Goal: Answer question/provide support: Share knowledge or assist other users

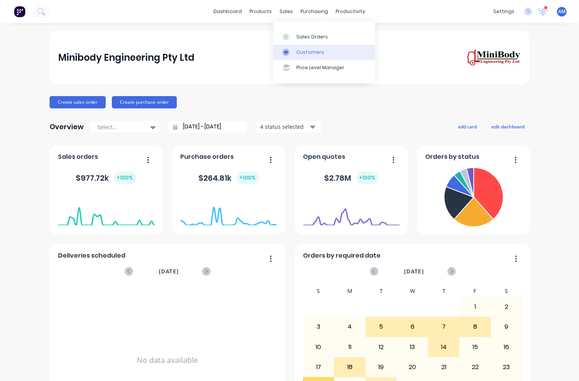
click at [312, 56] on link "Customers" at bounding box center [324, 52] width 102 height 15
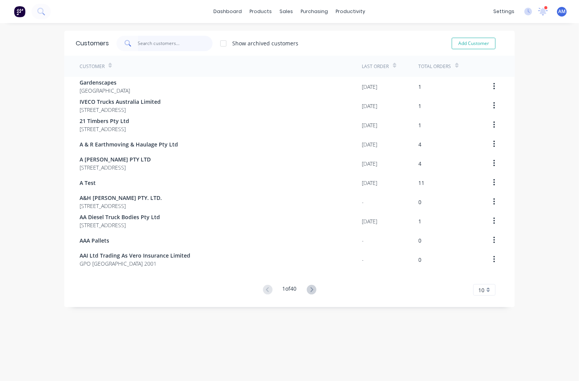
click at [151, 46] on input "text" at bounding box center [175, 43] width 75 height 15
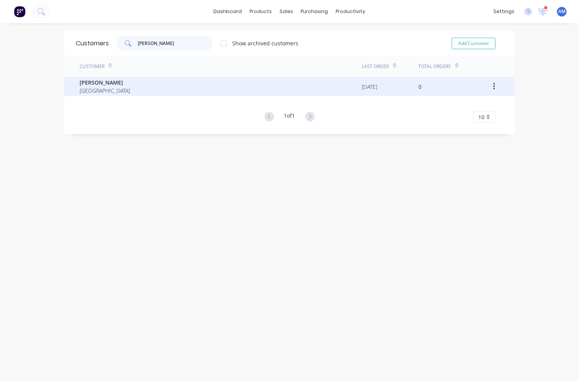
type input "[PERSON_NAME]"
click at [118, 85] on div "[PERSON_NAME] [GEOGRAPHIC_DATA]" at bounding box center [221, 86] width 283 height 19
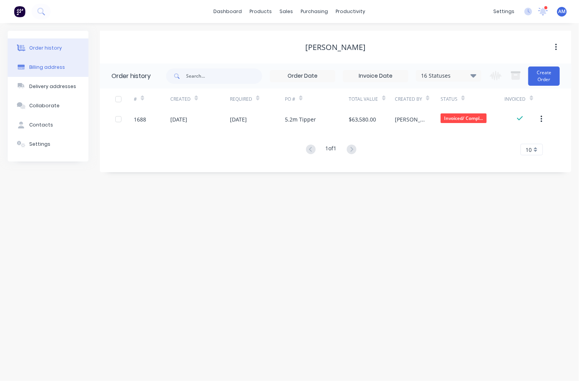
click at [38, 67] on div "Billing address" at bounding box center [47, 67] width 36 height 7
select select "AU"
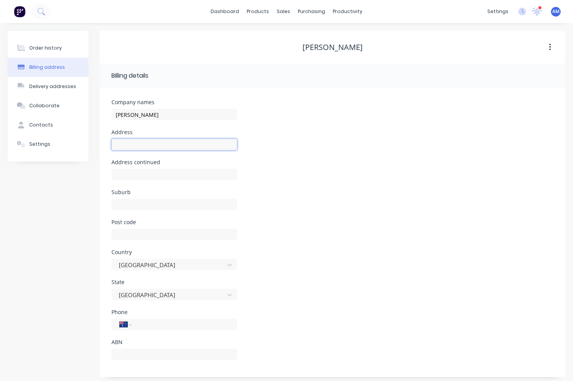
click at [148, 143] on input "text" at bounding box center [174, 145] width 126 height 12
type input "[STREET_ADDRESS][PERSON_NAME]"
type input "<"
type input "Moggill"
type input "4070"
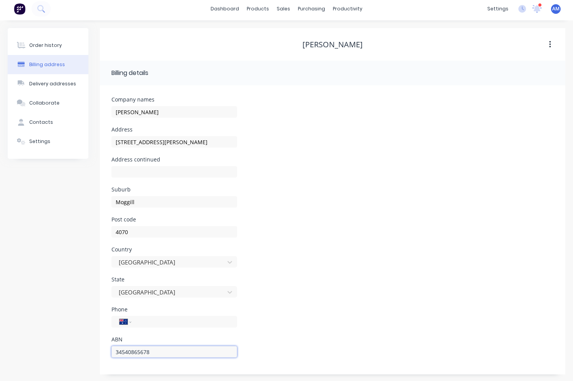
scroll to position [3, 0]
type input "34540865678"
click at [339, 250] on div "Country [GEOGRAPHIC_DATA]" at bounding box center [332, 261] width 443 height 30
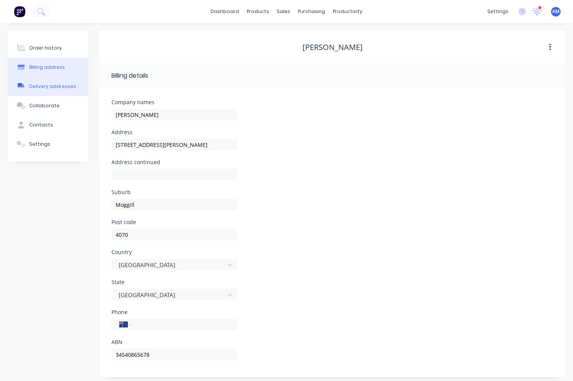
click at [63, 90] on button "Delivery addresses" at bounding box center [48, 86] width 81 height 19
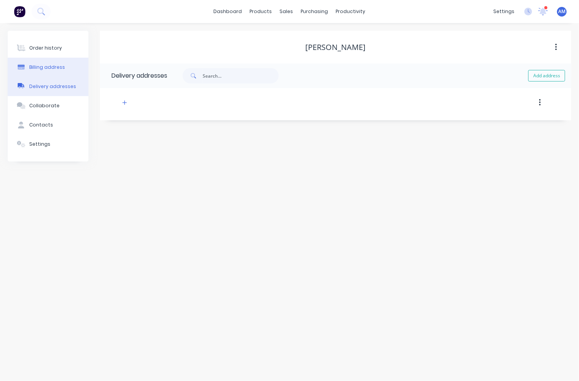
click at [63, 66] on button "Billing address" at bounding box center [48, 67] width 81 height 19
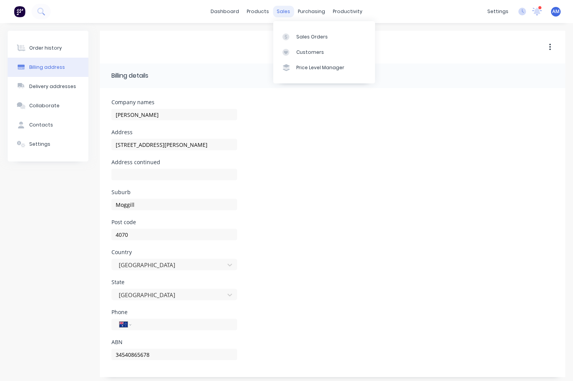
click at [281, 12] on div "sales" at bounding box center [283, 12] width 21 height 12
click at [303, 39] on div "Sales Orders" at bounding box center [312, 36] width 32 height 7
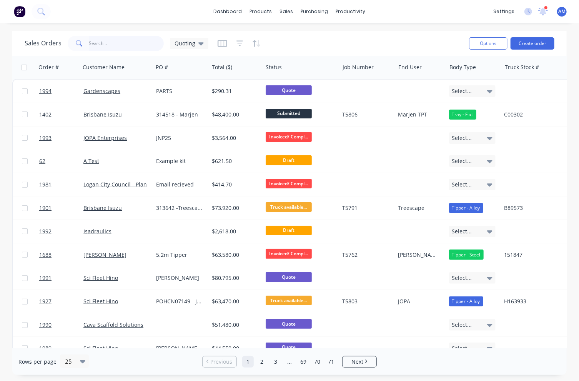
click at [114, 40] on input "text" at bounding box center [126, 43] width 75 height 15
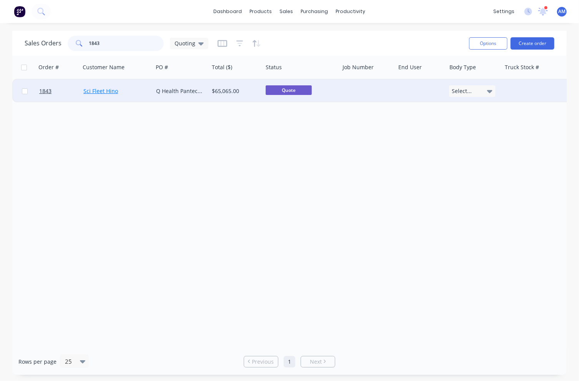
type input "1843"
click at [103, 89] on link "Sci Fleet Hino" at bounding box center [100, 90] width 35 height 7
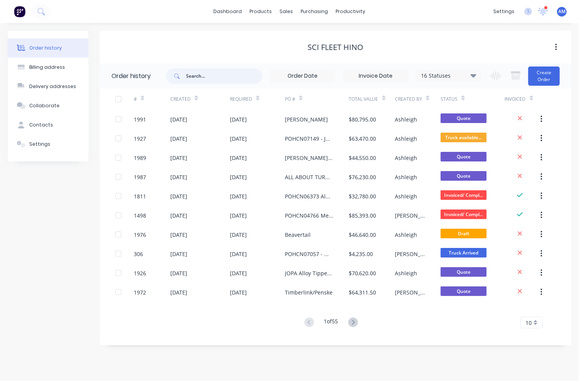
click at [208, 78] on input "text" at bounding box center [224, 75] width 76 height 15
type input "1843"
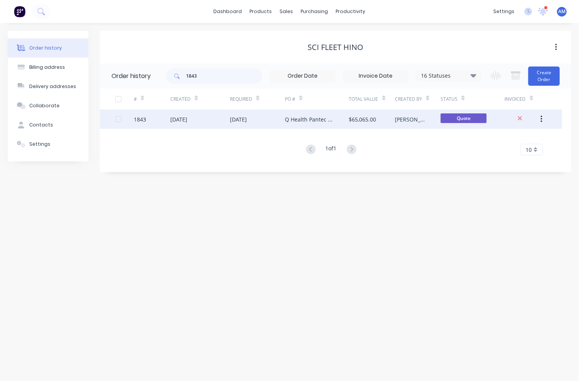
click at [223, 119] on div "[DATE]" at bounding box center [200, 119] width 60 height 19
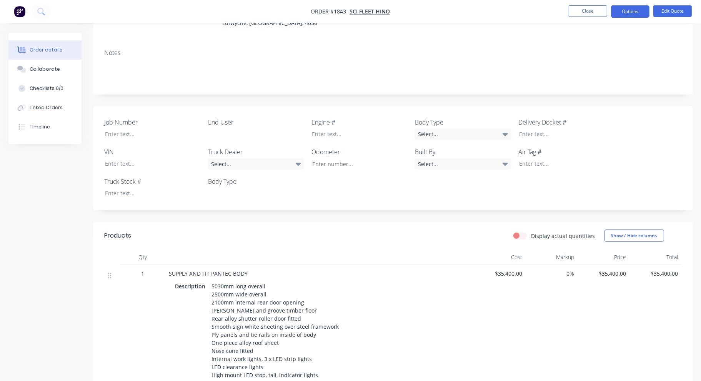
scroll to position [26, 0]
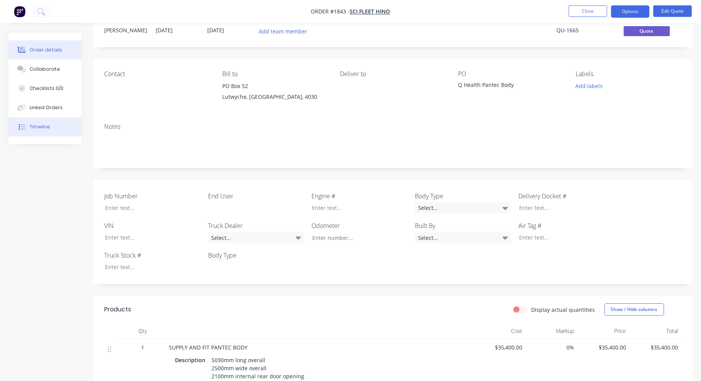
click at [45, 123] on button "Timeline" at bounding box center [44, 126] width 73 height 19
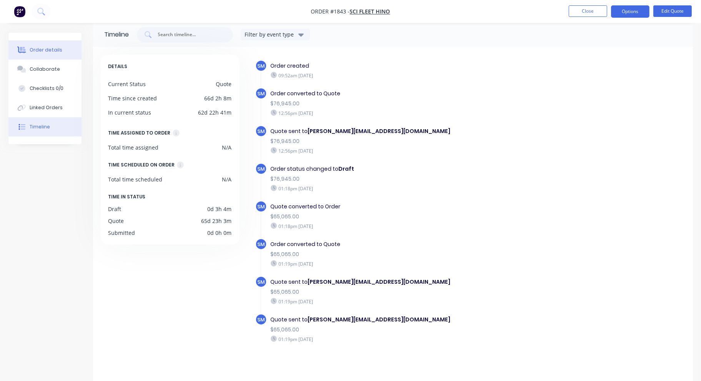
click at [35, 51] on div "Order details" at bounding box center [46, 50] width 33 height 7
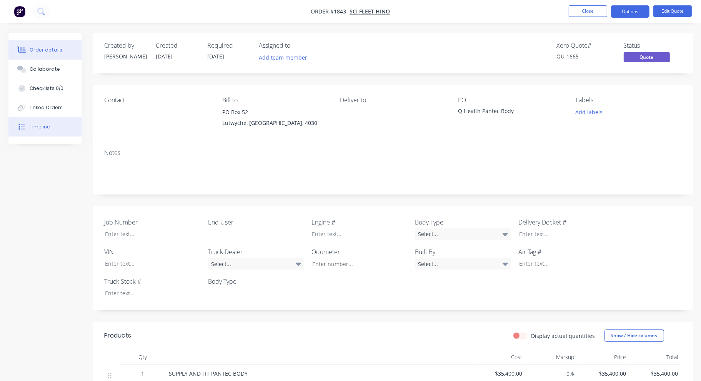
click at [50, 128] on button "Timeline" at bounding box center [44, 126] width 73 height 19
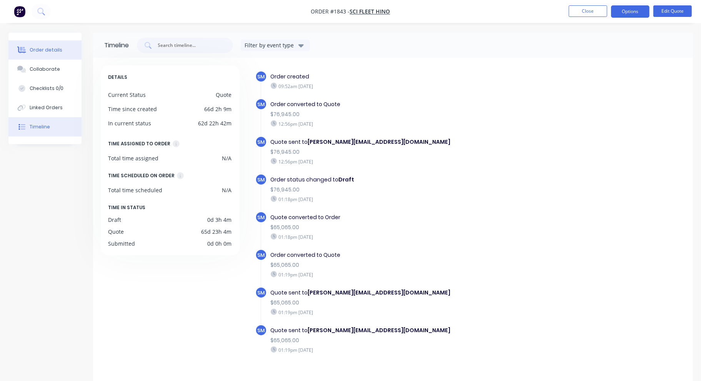
click at [52, 53] on div "Order details" at bounding box center [46, 50] width 33 height 7
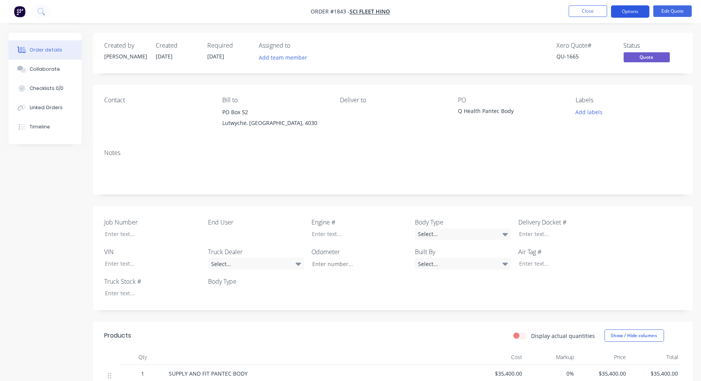
click at [579, 13] on button "Options" at bounding box center [630, 11] width 38 height 12
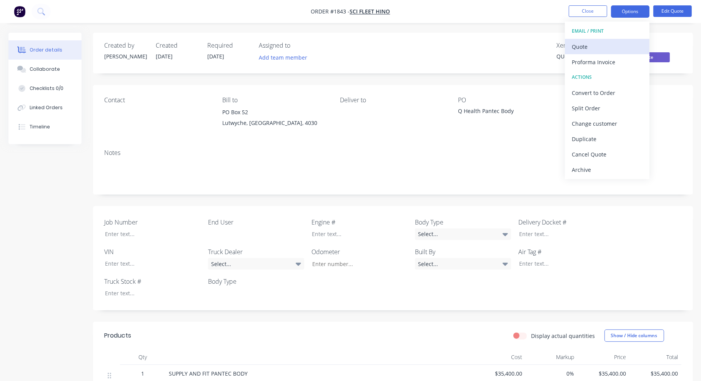
click at [579, 45] on div "Quote" at bounding box center [607, 46] width 71 height 11
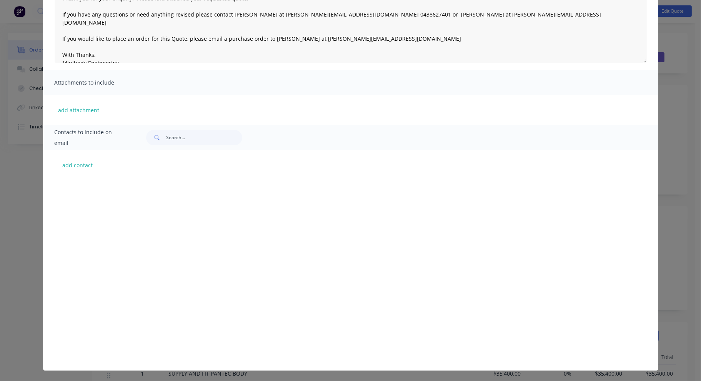
scroll to position [300, 0]
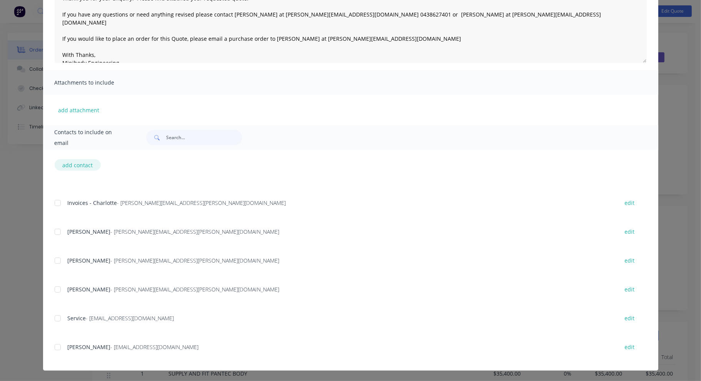
click at [86, 164] on button "add contact" at bounding box center [78, 165] width 46 height 12
type textarea "Thank you for your enquiry. Please find attached your requested quote. If you h…"
select select "AU"
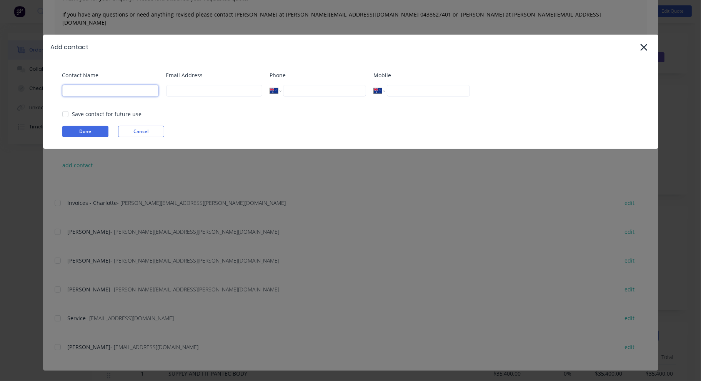
click at [110, 89] on input at bounding box center [110, 91] width 96 height 12
type input "[PERSON_NAME]"
type input "[PERSON_NAME][EMAIL_ADDRESS][PERSON_NAME][DOMAIN_NAME]"
click at [88, 133] on button "Done" at bounding box center [85, 132] width 46 height 12
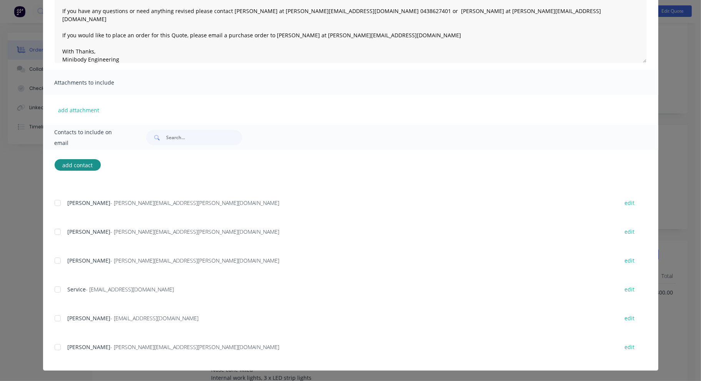
scroll to position [154, 0]
click at [55, 346] on div at bounding box center [57, 346] width 15 height 15
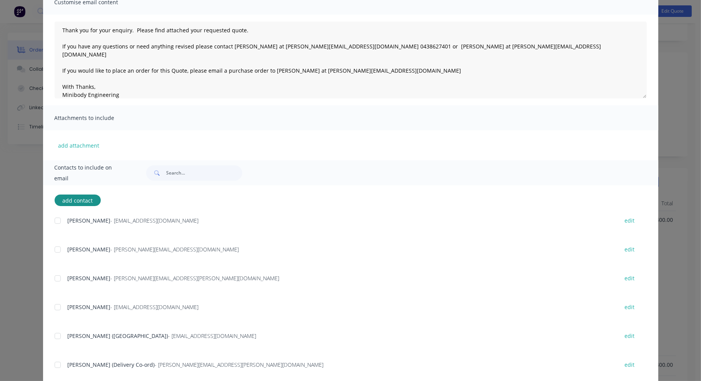
scroll to position [0, 0]
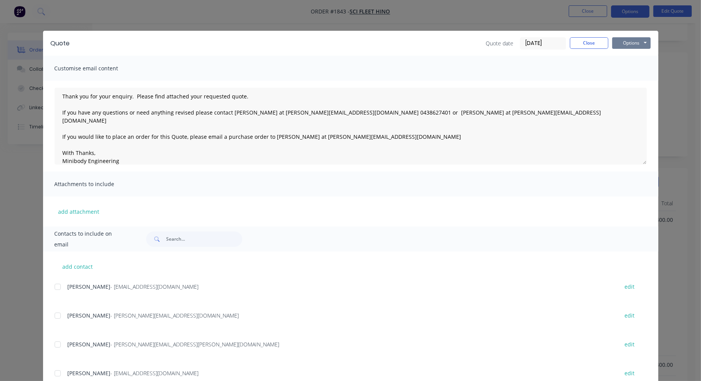
click at [579, 39] on button "Options" at bounding box center [631, 43] width 38 height 12
click at [579, 80] on button "Email" at bounding box center [636, 82] width 49 height 13
type textarea "Thank you for your enquiry. Please find attached your requested quote. If you h…"
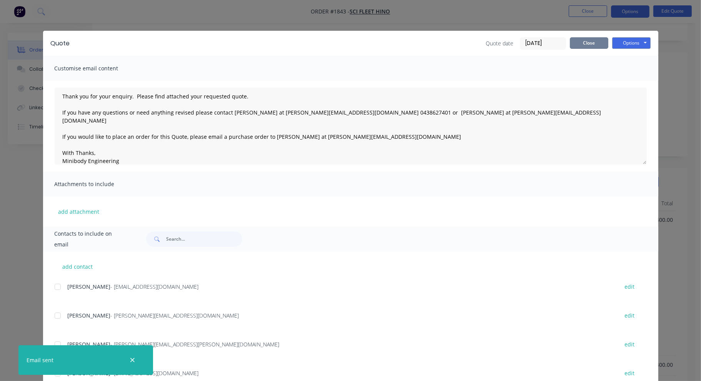
click at [579, 43] on button "Close" at bounding box center [589, 43] width 38 height 12
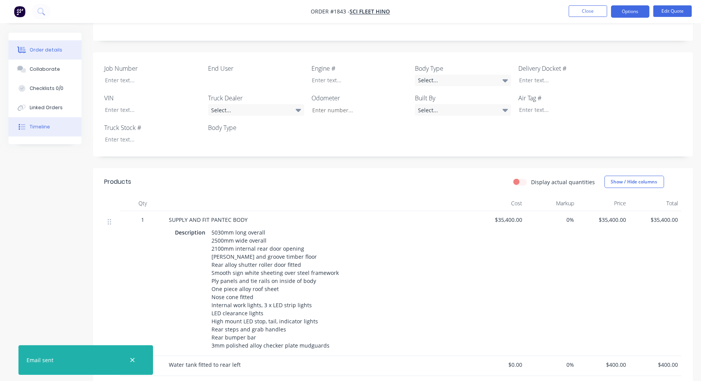
click at [49, 127] on button "Timeline" at bounding box center [44, 126] width 73 height 19
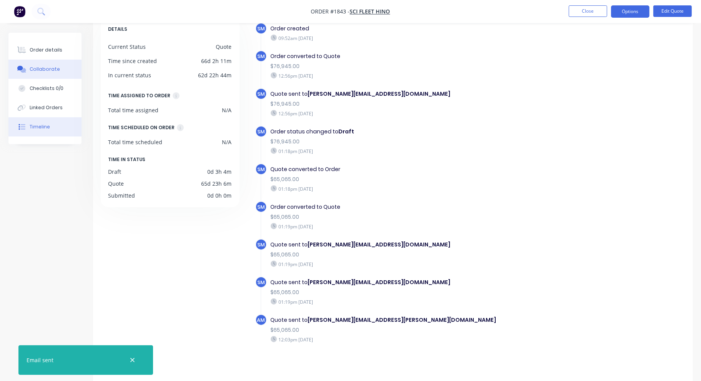
click at [50, 69] on div "Collaborate" at bounding box center [45, 69] width 30 height 7
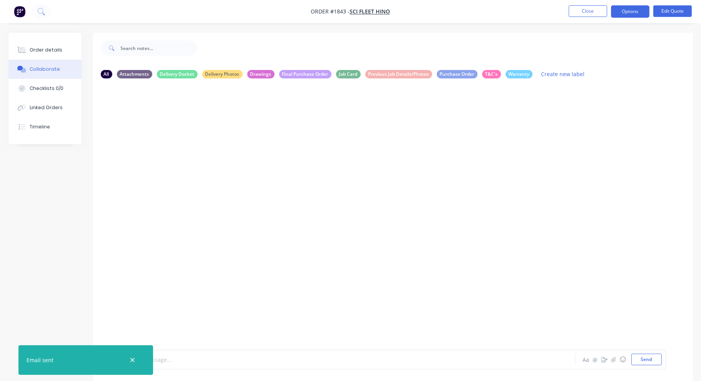
click at [223, 356] on div at bounding box center [328, 360] width 400 height 8
click at [134, 361] on icon "button" at bounding box center [132, 360] width 4 height 4
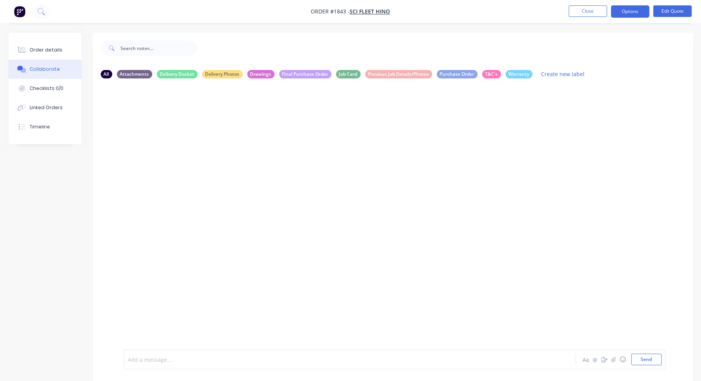
click at [163, 363] on div at bounding box center [328, 360] width 400 height 8
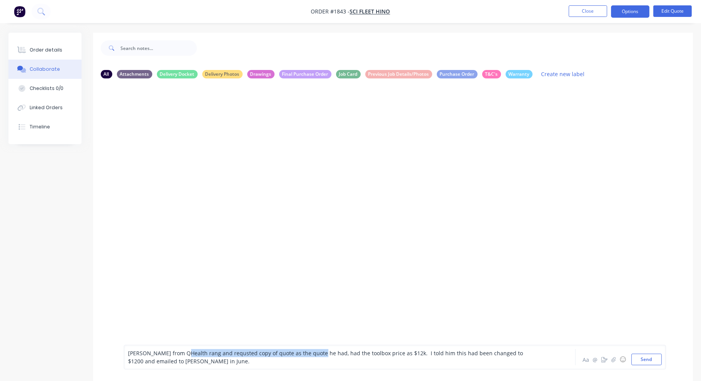
drag, startPoint x: 318, startPoint y: 353, endPoint x: 185, endPoint y: 357, distance: 133.1
click at [185, 357] on span "[PERSON_NAME] from QHealth rang and requsted copy of quote as the quote he had,…" at bounding box center [326, 356] width 396 height 15
click at [211, 361] on span "Spoke to [PERSON_NAME] from QHealth , had the toolbox price as $12k. I told him…" at bounding box center [323, 356] width 390 height 15
click at [531, 358] on div "Spoke to [PERSON_NAME] from QHealth. The quote he has, had the toolbox price as…" at bounding box center [395, 357] width 534 height 16
click at [528, 361] on div "Spoke to [PERSON_NAME] from QHealth. The quote he has, had the toolbox price as…" at bounding box center [328, 357] width 400 height 16
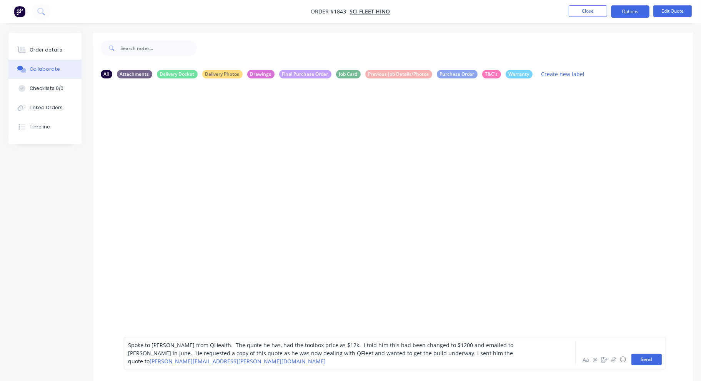
click at [579, 360] on button "Send" at bounding box center [646, 360] width 30 height 12
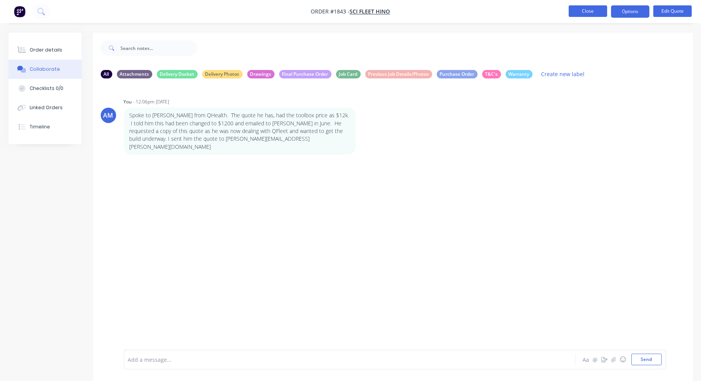
click at [579, 12] on button "Close" at bounding box center [588, 11] width 38 height 12
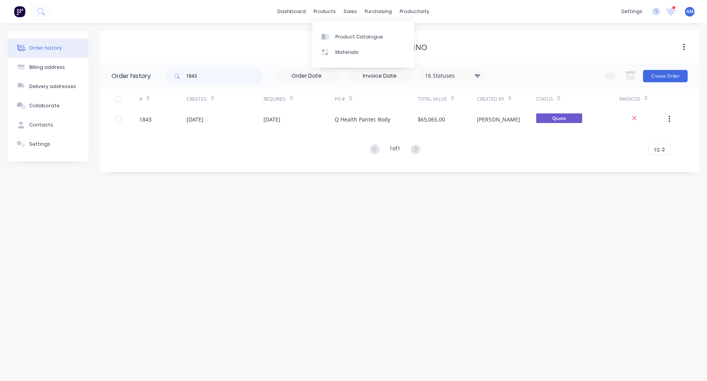
click at [295, 4] on div "dashboard products sales purchasing productivity dashboard products Product Cat…" at bounding box center [353, 11] width 707 height 23
click at [297, 15] on link "dashboard" at bounding box center [292, 12] width 36 height 12
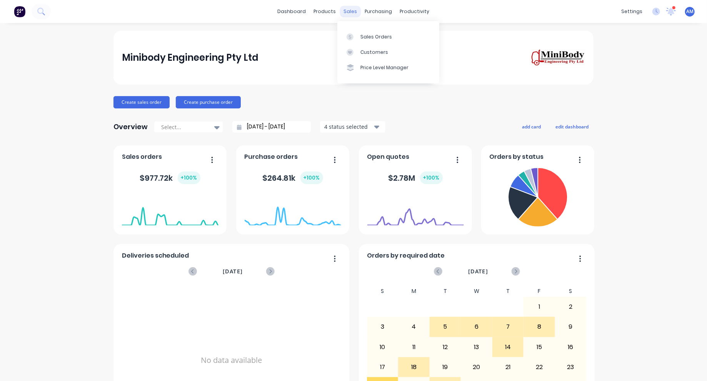
click at [352, 9] on div "sales" at bounding box center [350, 12] width 21 height 12
click at [371, 36] on div "Sales Orders" at bounding box center [376, 36] width 32 height 7
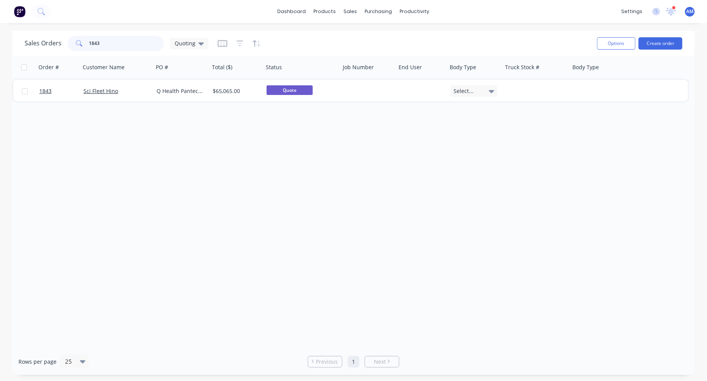
drag, startPoint x: 114, startPoint y: 42, endPoint x: 75, endPoint y: 46, distance: 39.0
click at [75, 46] on div "1843" at bounding box center [116, 43] width 96 height 15
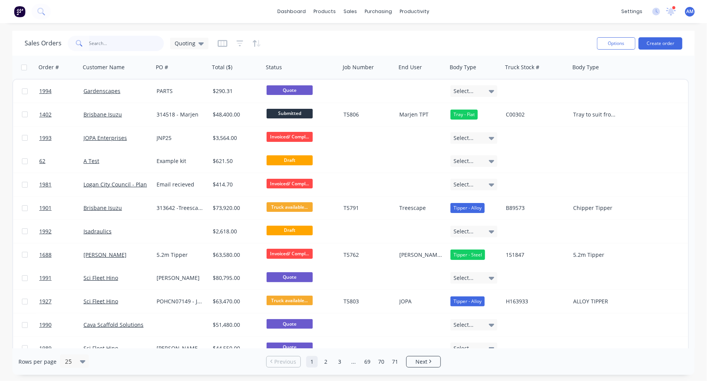
click at [102, 38] on input "text" at bounding box center [126, 43] width 75 height 15
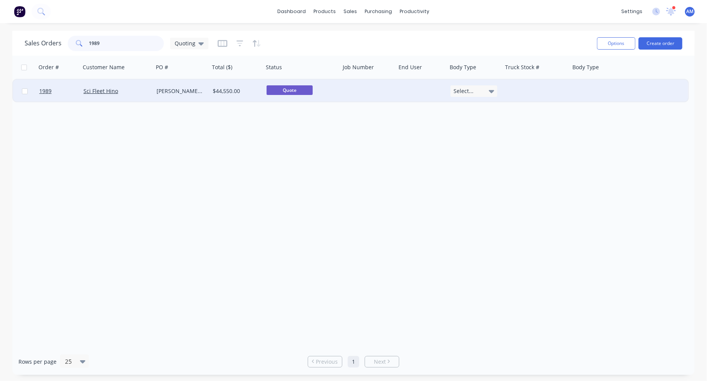
type input "1989"
click at [122, 91] on div "Sci Fleet Hino" at bounding box center [114, 91] width 63 height 8
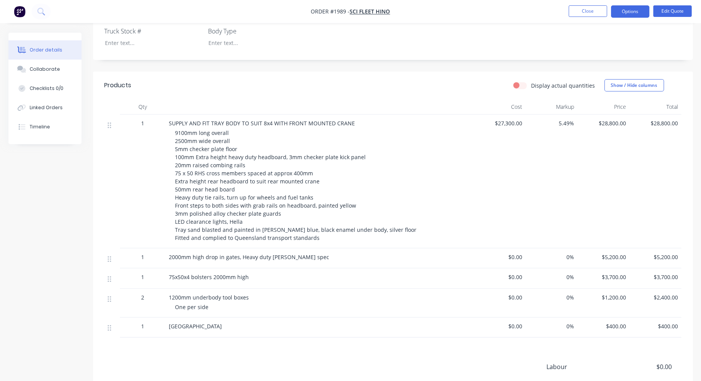
scroll to position [269, 0]
click at [579, 10] on button "Edit Quote" at bounding box center [672, 11] width 38 height 12
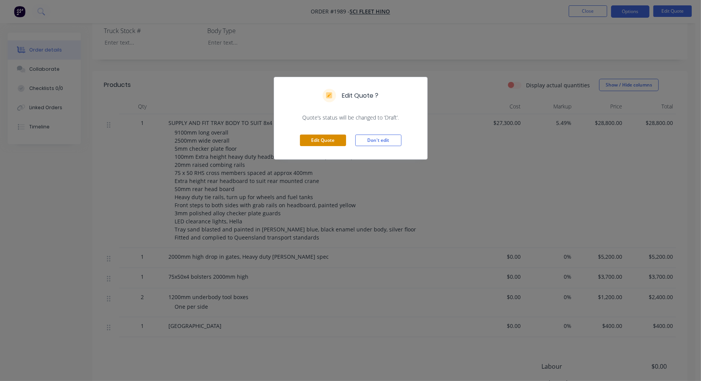
click at [327, 138] on button "Edit Quote" at bounding box center [323, 141] width 46 height 12
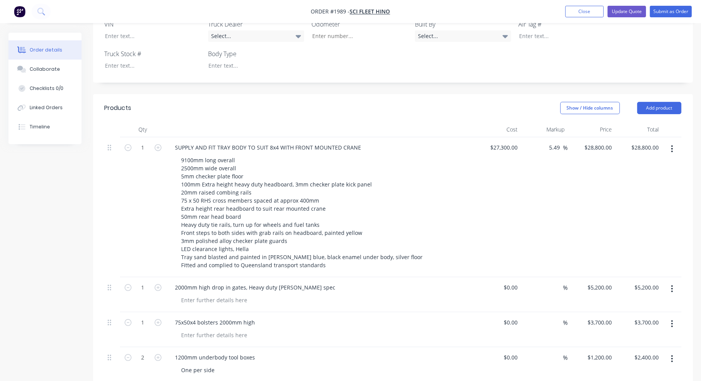
scroll to position [308, 0]
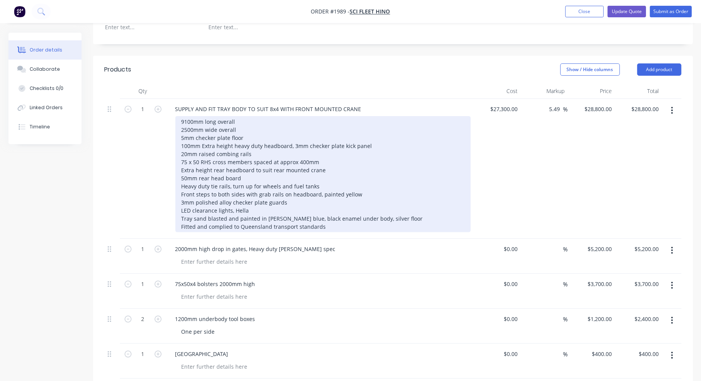
click at [187, 146] on div "9100mm long overall 2500mm wide overall 5mm checker plate floor 100mm Extra hei…" at bounding box center [322, 174] width 295 height 116
drag, startPoint x: 240, startPoint y: 145, endPoint x: 181, endPoint y: 148, distance: 58.1
click at [181, 148] on div "9100mm long overall 2500mm wide overall 5mm checker plate floor 100mm Extra hei…" at bounding box center [322, 174] width 295 height 116
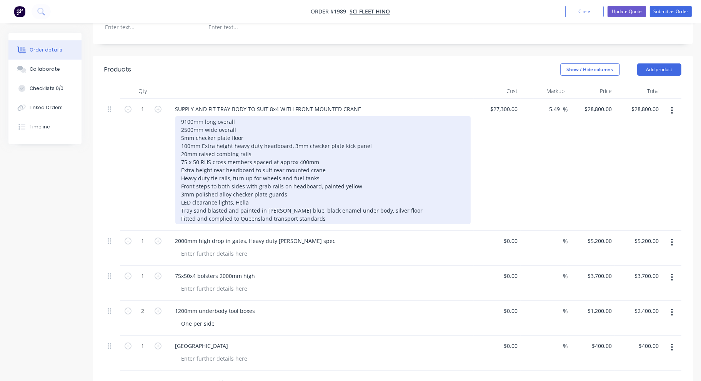
click at [181, 138] on div "9100mm long overall 2500mm wide overall 5mm checker plate floor 100mm Extra hei…" at bounding box center [322, 170] width 295 height 108
click at [183, 135] on div "9100mm long overall 2500mm wide overall 5mm checker plate floor 100mm Extra hei…" at bounding box center [322, 170] width 295 height 108
click at [188, 139] on div "9100mm long overall 2500mm wide overall 5mm checker plate floor 100mm Extra hei…" at bounding box center [322, 170] width 295 height 108
click at [195, 136] on div "9100mm long overall 2500mm wide overall 5mm checker plate floor 100mm Extra hei…" at bounding box center [322, 170] width 295 height 108
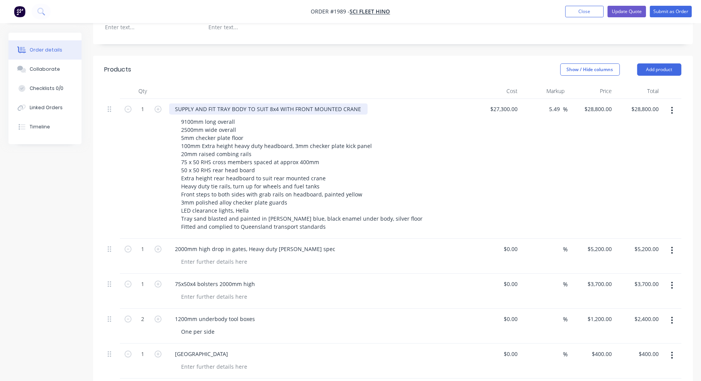
click at [310, 103] on div "SUPPLY AND FIT TRAY BODY TO SUIT 8x4 WITH FRONT MOUNTED CRANE" at bounding box center [268, 108] width 198 height 11
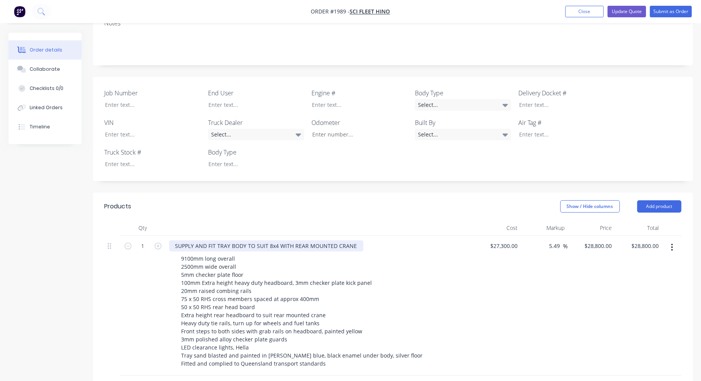
scroll to position [0, 0]
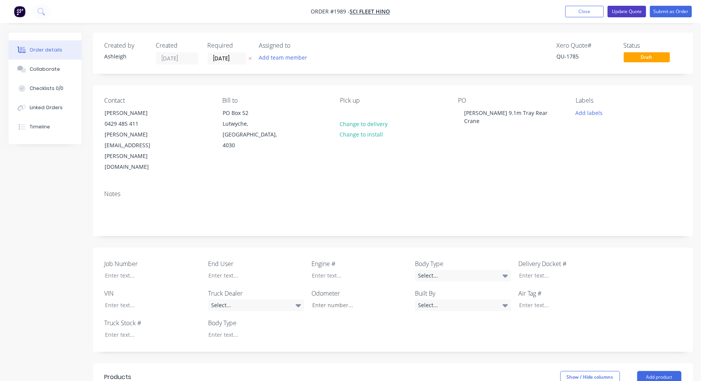
click at [579, 10] on button "Update Quote" at bounding box center [626, 12] width 38 height 12
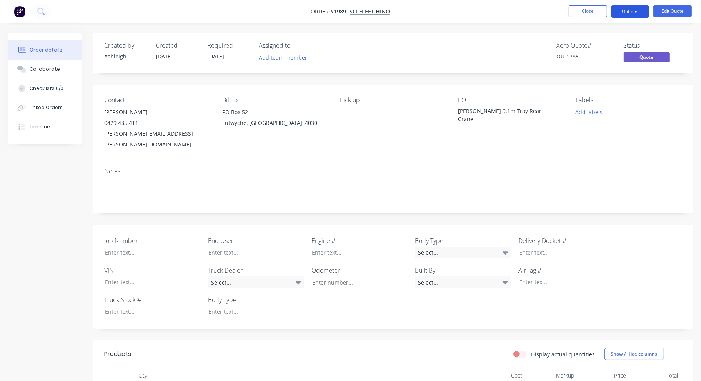
click at [579, 10] on button "Options" at bounding box center [630, 11] width 38 height 12
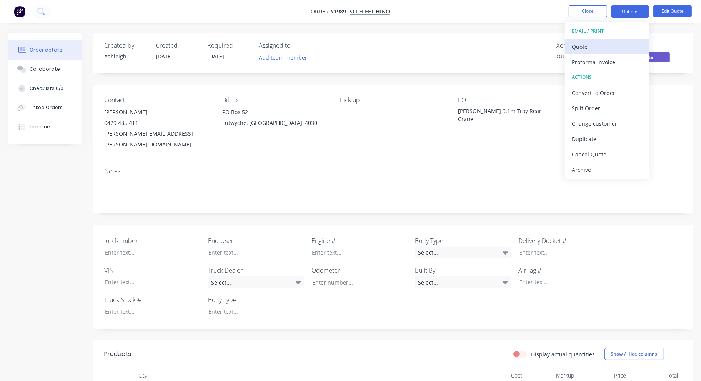
click at [579, 47] on div "Quote" at bounding box center [607, 46] width 71 height 11
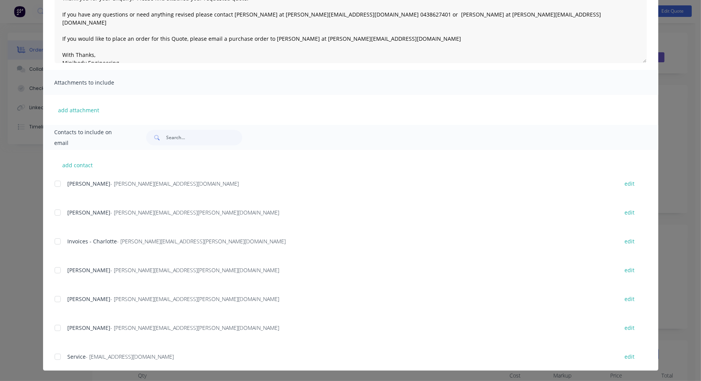
scroll to position [269, 0]
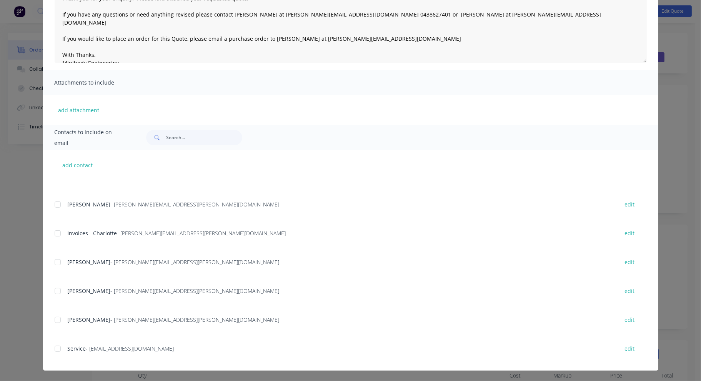
click at [53, 291] on div at bounding box center [57, 290] width 15 height 15
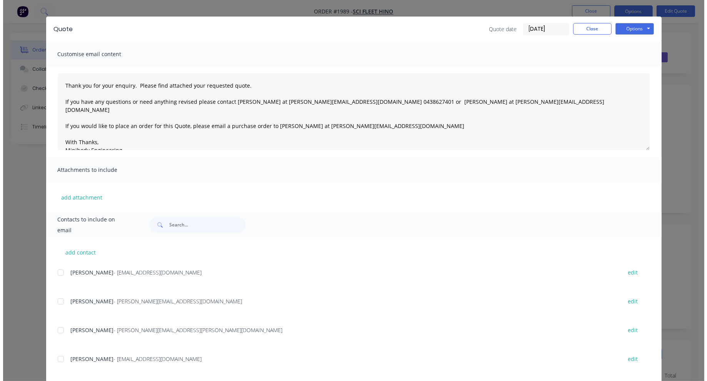
scroll to position [0, 0]
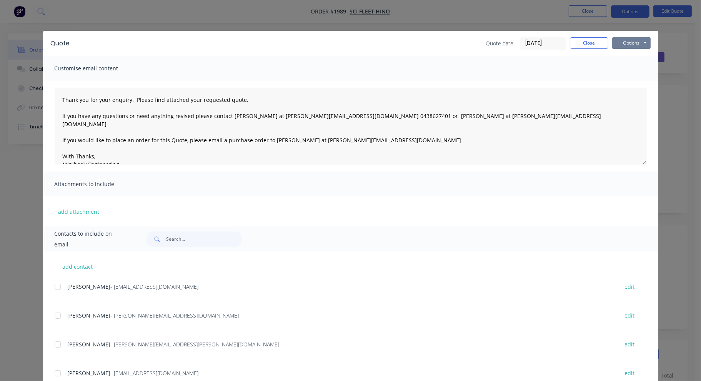
click at [579, 44] on button "Options" at bounding box center [631, 43] width 38 height 12
click at [579, 80] on button "Email" at bounding box center [636, 82] width 49 height 13
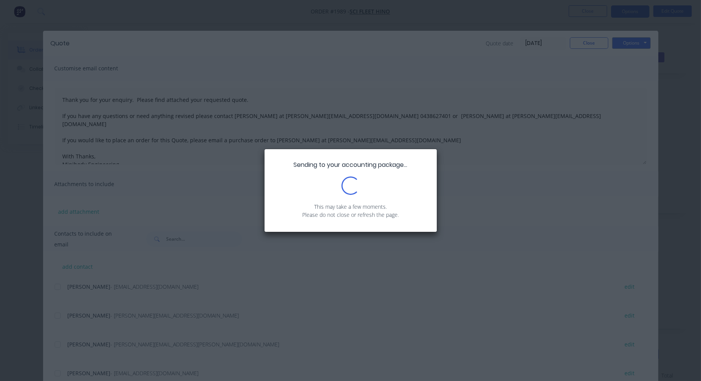
type textarea "Thank you for your enquiry. Please find attached your requested quote. If you h…"
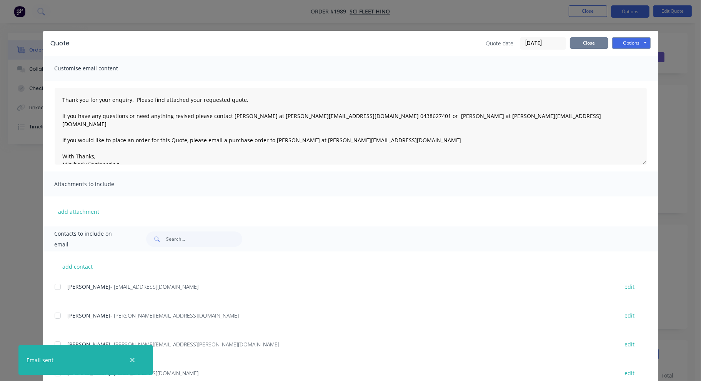
click at [579, 45] on button "Close" at bounding box center [589, 43] width 38 height 12
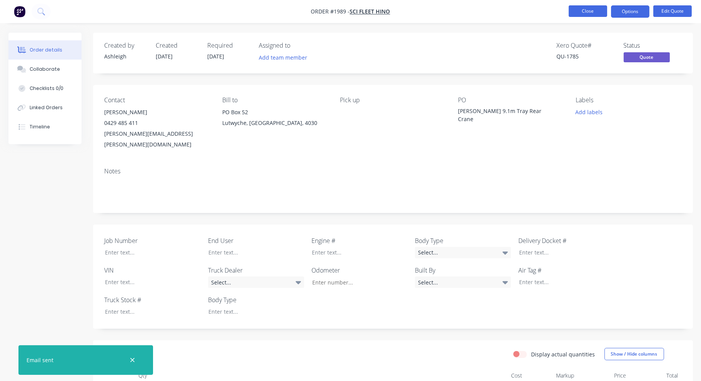
click at [579, 12] on button "Close" at bounding box center [588, 11] width 38 height 12
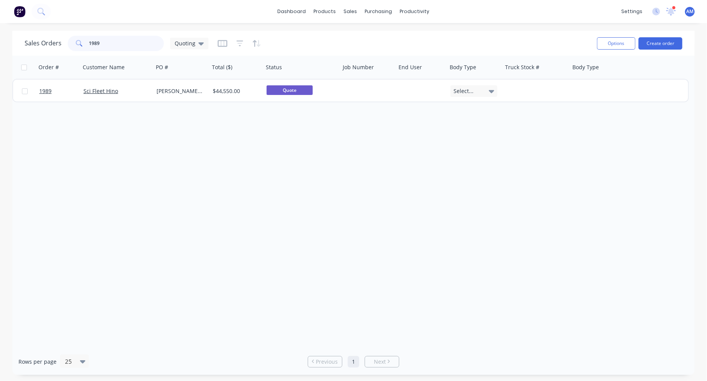
drag, startPoint x: 108, startPoint y: 44, endPoint x: 76, endPoint y: 53, distance: 33.0
click at [76, 53] on div "Sales Orders 1989 Quoting Options Create order" at bounding box center [353, 43] width 682 height 25
